Goal: Find specific page/section: Find specific page/section

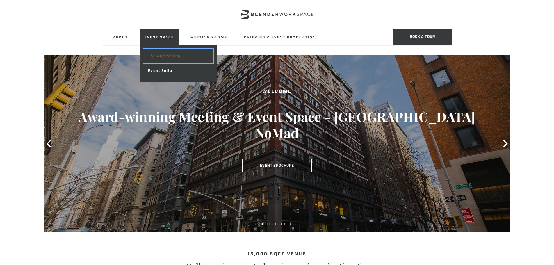
click at [165, 58] on link "The Auditorium" at bounding box center [178, 56] width 70 height 15
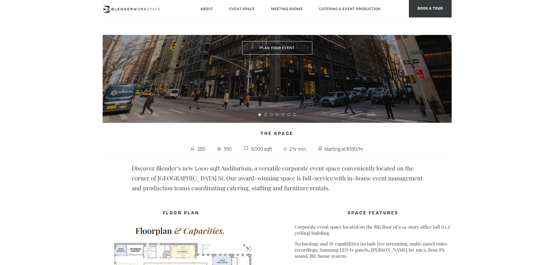
scroll to position [29, 0]
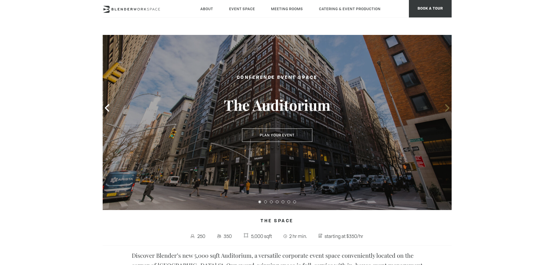
click at [449, 107] on icon at bounding box center [447, 108] width 4 height 8
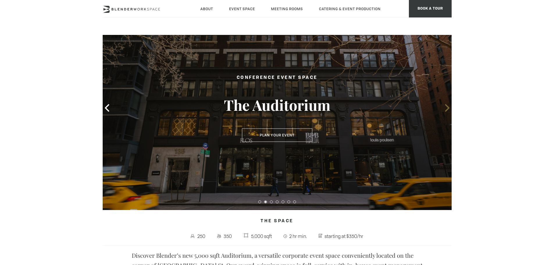
click at [448, 107] on icon at bounding box center [447, 108] width 4 height 8
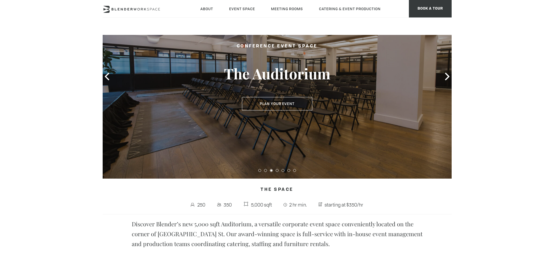
scroll to position [87, 0]
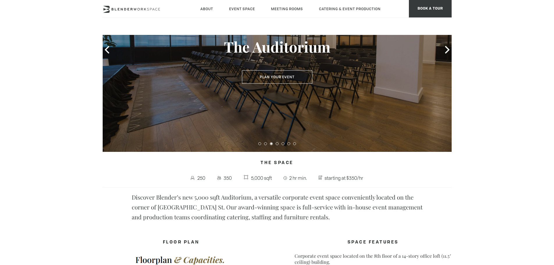
click at [336, 102] on div at bounding box center [277, 50] width 349 height 204
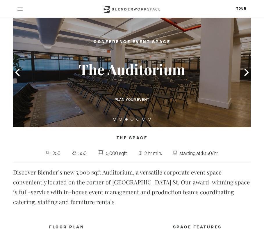
scroll to position [29, 0]
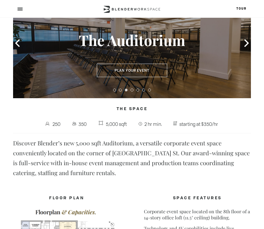
click at [189, 146] on p "Discover Blender’s new 5,000 sqft Auditorium, a versatile corporate event space…" at bounding box center [132, 158] width 238 height 40
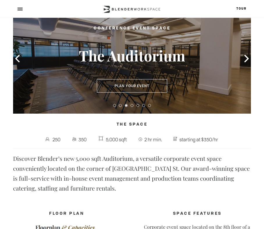
scroll to position [0, 0]
